Goal: Download file/media

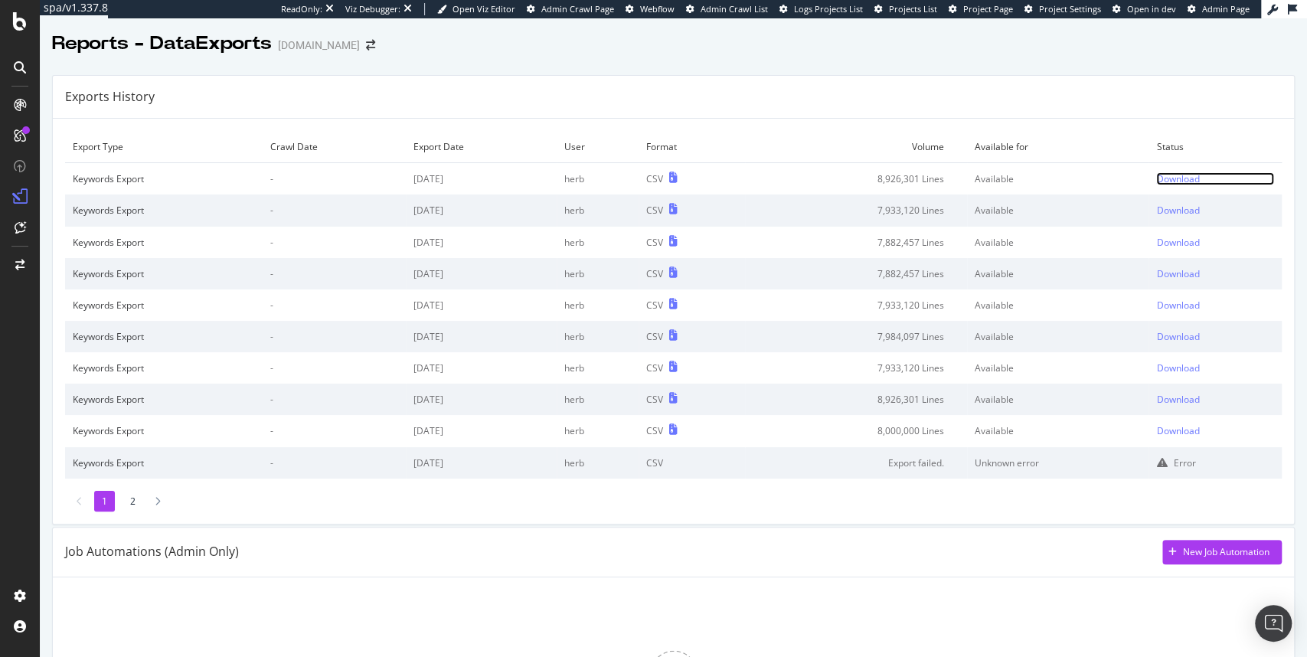
click at [1179, 181] on div "Download" at bounding box center [1177, 178] width 43 height 13
drag, startPoint x: 67, startPoint y: 272, endPoint x: 1252, endPoint y: 282, distance: 1185.9
click at [1252, 282] on tr "Keywords Export - 2025 Aug. 29th herb CSV 7,882,457 Lines Available Download" at bounding box center [673, 273] width 1216 height 31
click at [158, 503] on icon at bounding box center [158, 501] width 6 height 9
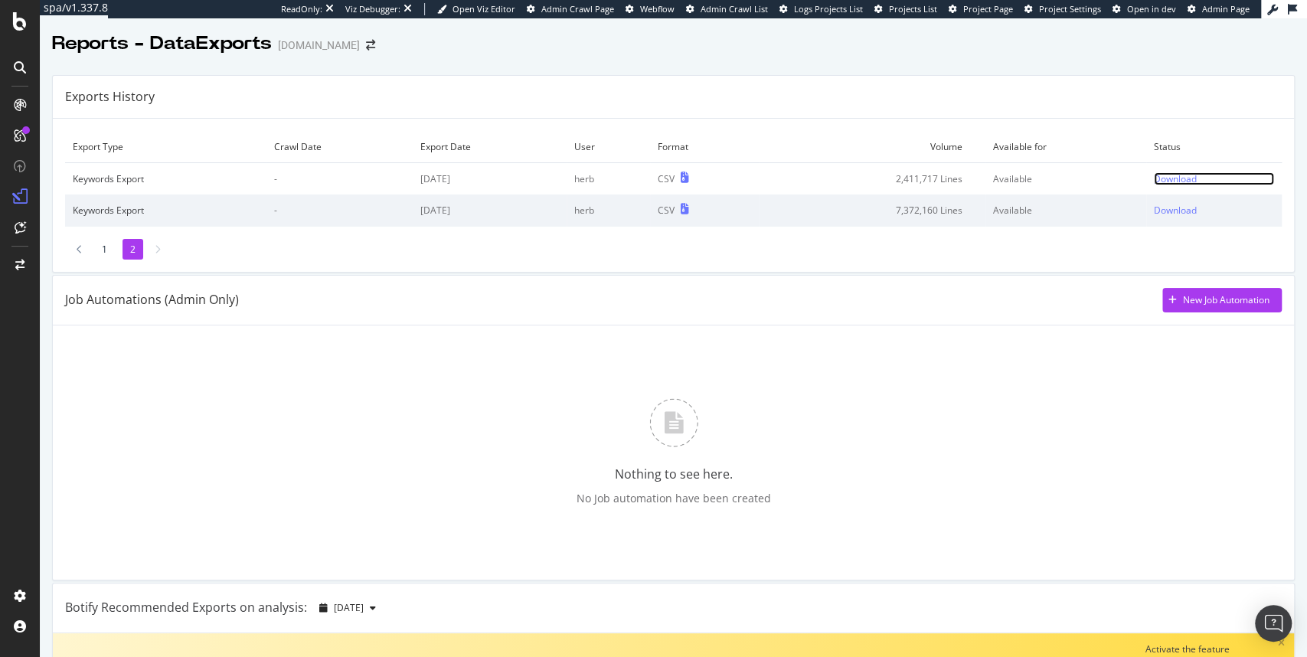
click at [1158, 179] on div "Download" at bounding box center [1175, 178] width 43 height 13
click at [75, 248] on div at bounding box center [80, 249] width 14 height 21
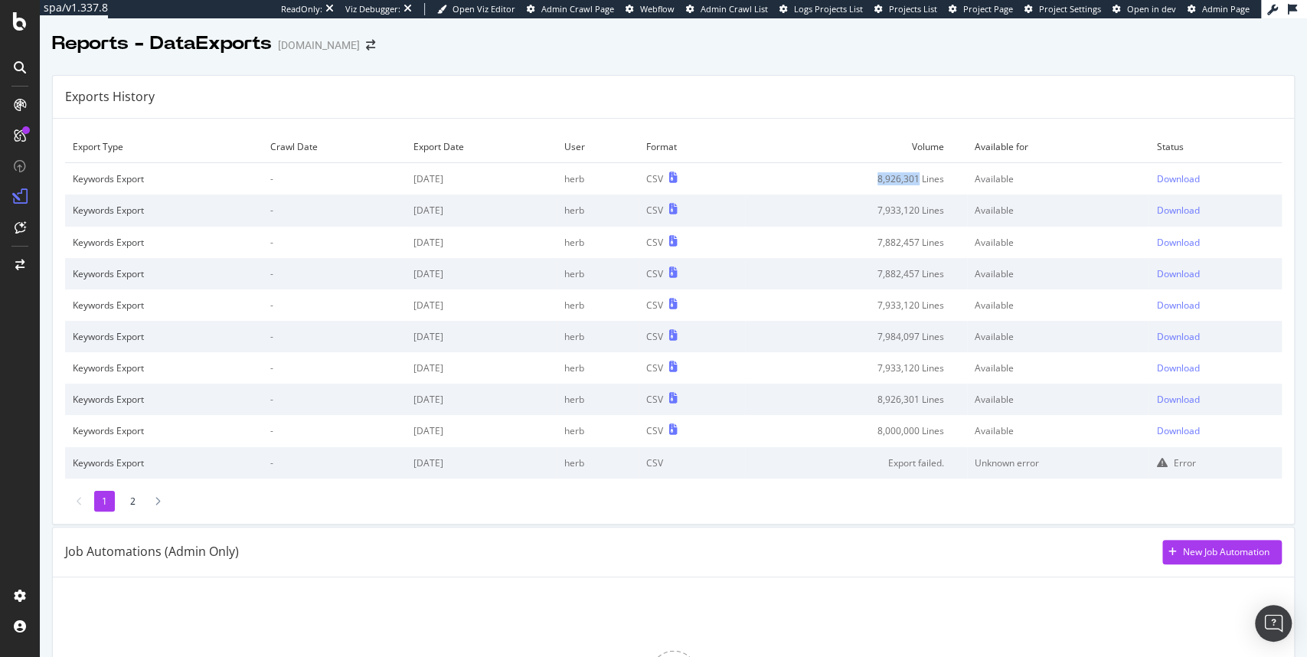
drag, startPoint x: 867, startPoint y: 177, endPoint x: 913, endPoint y: 179, distance: 45.2
click at [913, 179] on td "8,926,301 Lines" at bounding box center [856, 179] width 222 height 32
copy td "8,926,301"
click at [801, 126] on div "Export Type Crawl Date Export Date User Format Volume Available for Status Keyw…" at bounding box center [673, 321] width 1241 height 405
drag, startPoint x: 874, startPoint y: 241, endPoint x: 922, endPoint y: 247, distance: 47.8
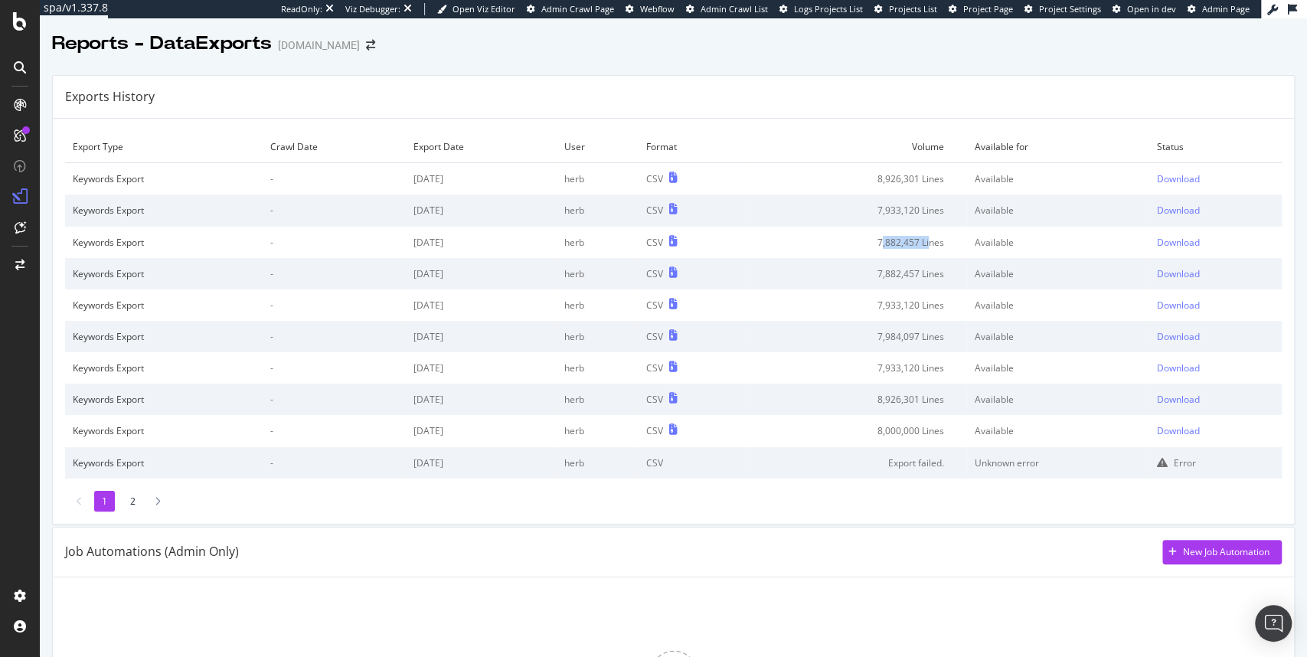
click at [922, 247] on td "7,882,457 Lines" at bounding box center [856, 242] width 222 height 31
drag, startPoint x: 936, startPoint y: 245, endPoint x: 866, endPoint y: 236, distance: 70.3
click at [866, 236] on td "7,882,457 Lines" at bounding box center [856, 242] width 222 height 31
click at [1162, 240] on div "Download" at bounding box center [1177, 242] width 43 height 13
click at [1158, 210] on div "Download" at bounding box center [1177, 210] width 43 height 13
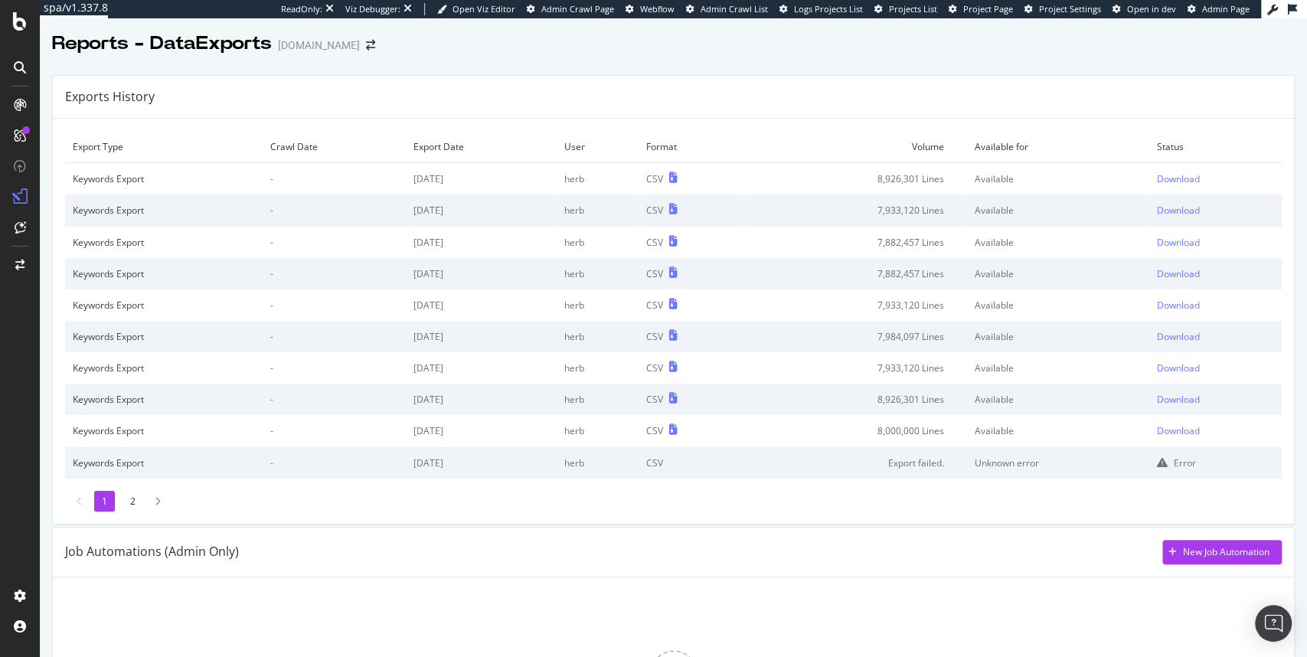
click at [1079, 233] on td "Available" at bounding box center [1057, 242] width 181 height 31
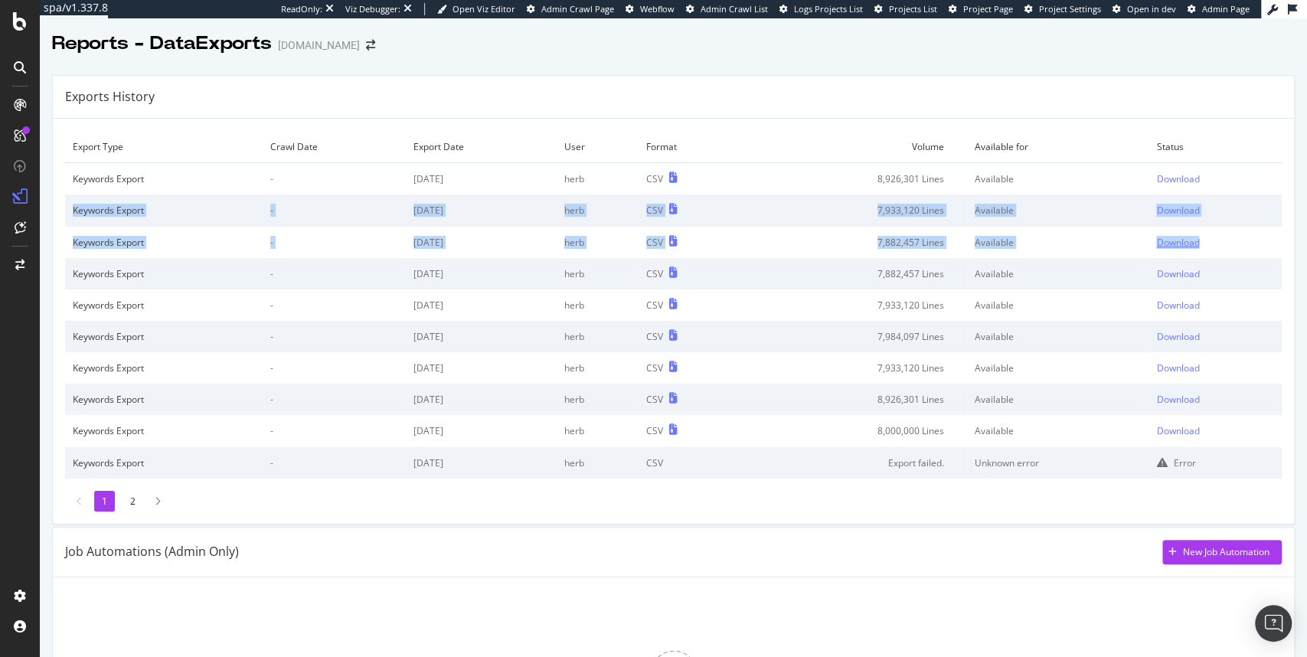
drag, startPoint x: 78, startPoint y: 207, endPoint x: 1205, endPoint y: 239, distance: 1127.3
click at [1205, 239] on tbody "Keywords Export - 2025 Aug. 30th herb CSV 8,926,301 Lines Available Download Ke…" at bounding box center [673, 320] width 1216 height 315
